Goal: Information Seeking & Learning: Learn about a topic

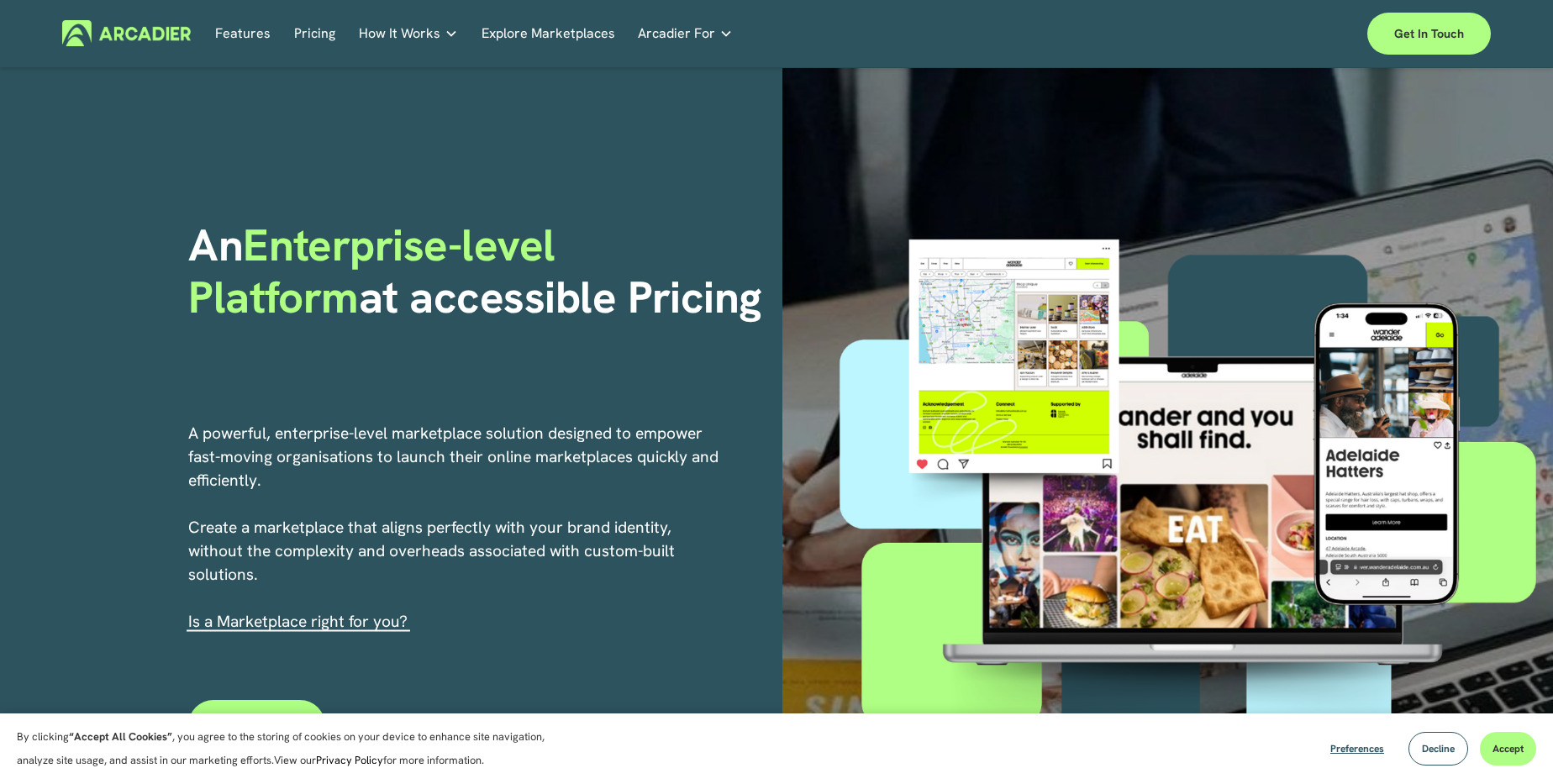
click at [301, 37] on link "Pricing" at bounding box center [314, 33] width 41 height 26
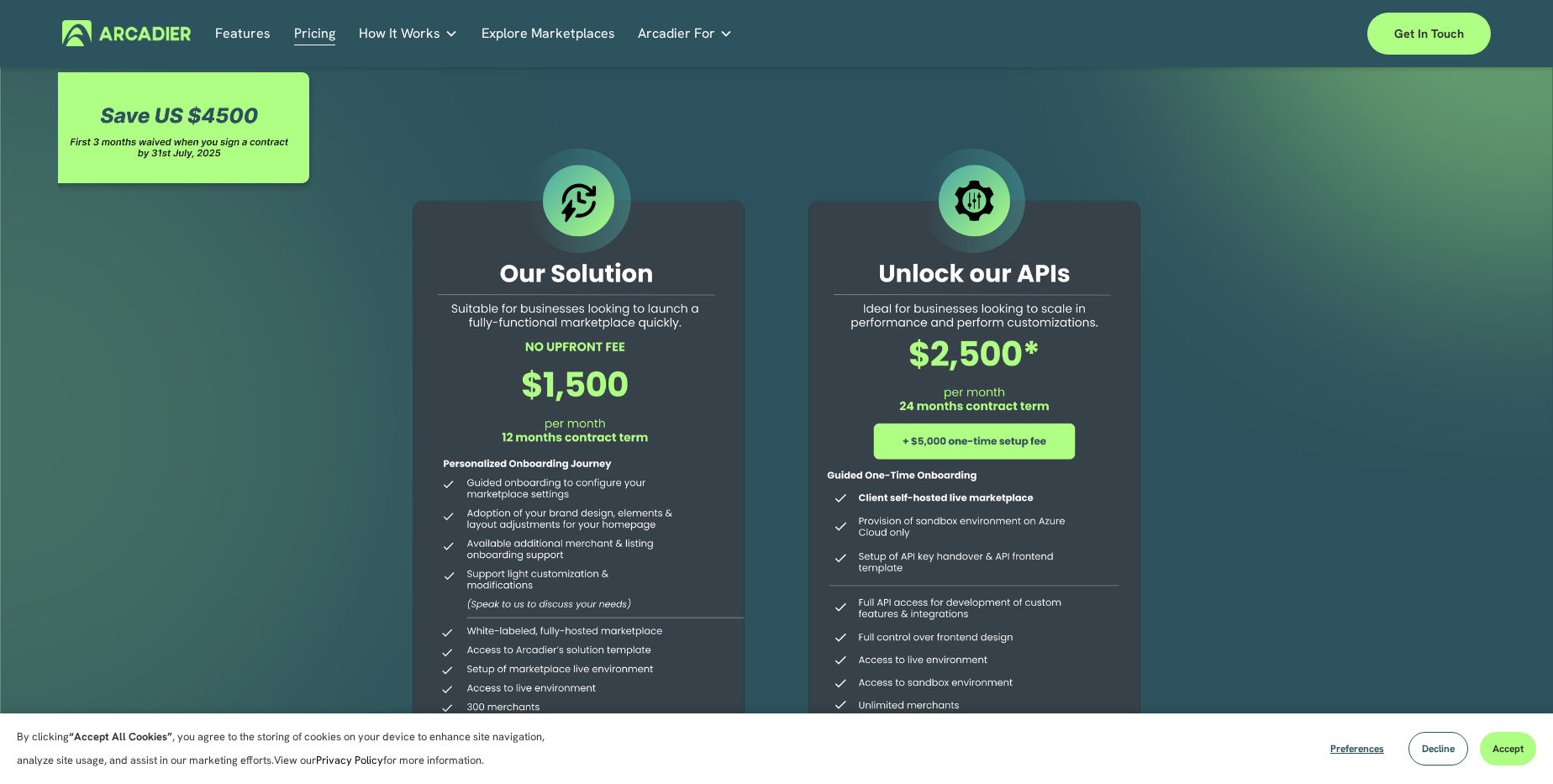
click at [0, 0] on p "Read about game-changing marketplace solutions." at bounding box center [0, 0] width 0 height 0
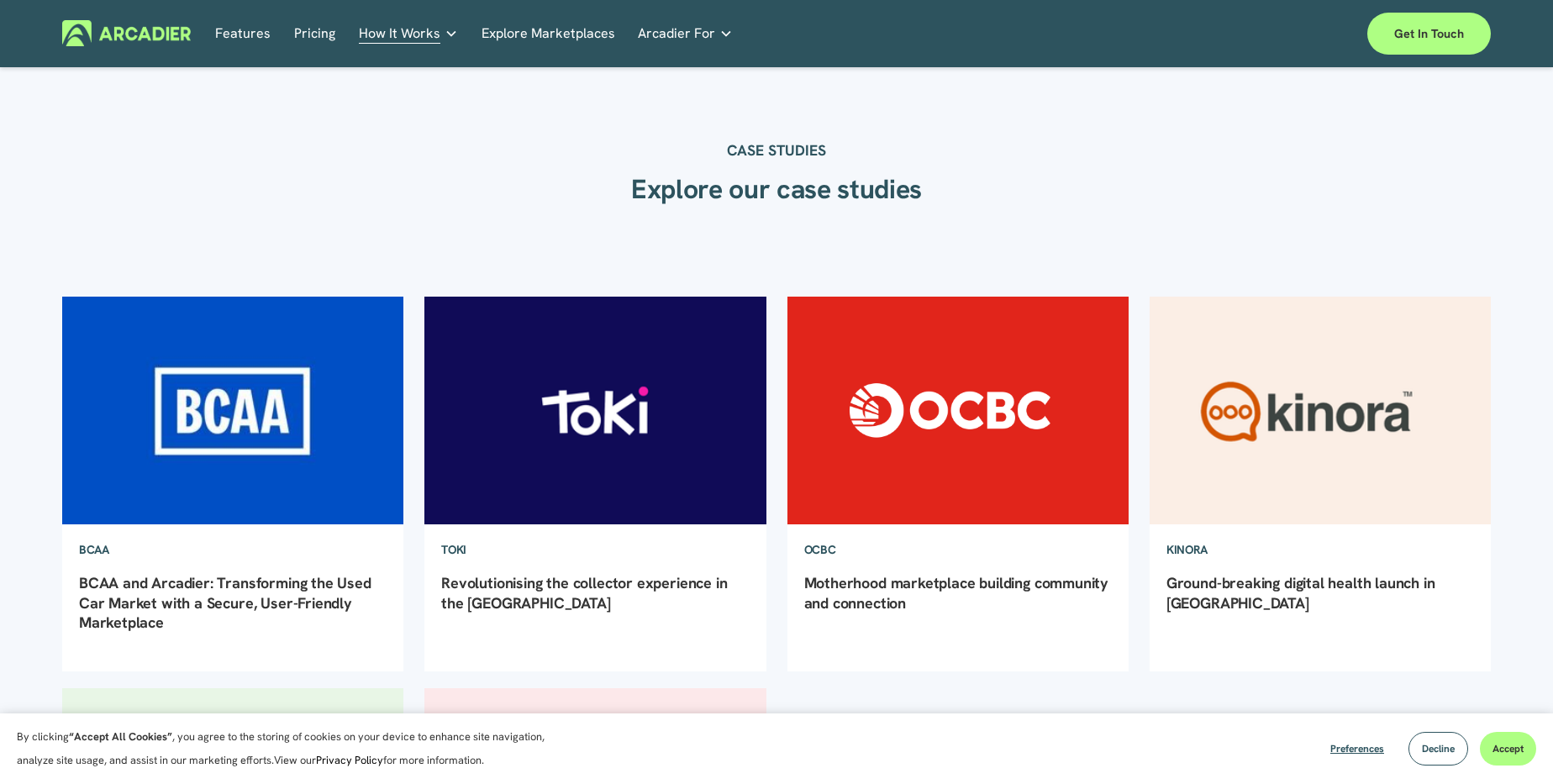
click at [0, 0] on link "Economic Development Designed to support your visitor economy agenda and invest…" at bounding box center [0, 0] width 0 height 0
